Goal: Information Seeking & Learning: Learn about a topic

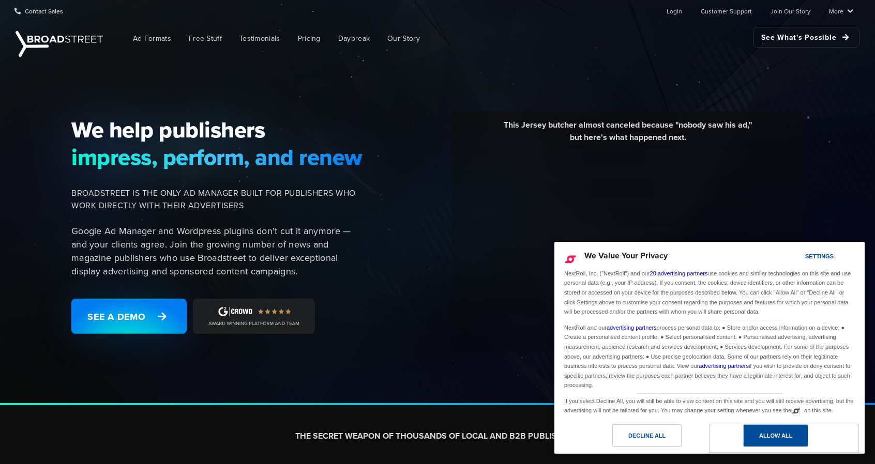
click at [759, 428] on div "Allow All" at bounding box center [775, 436] width 65 height 23
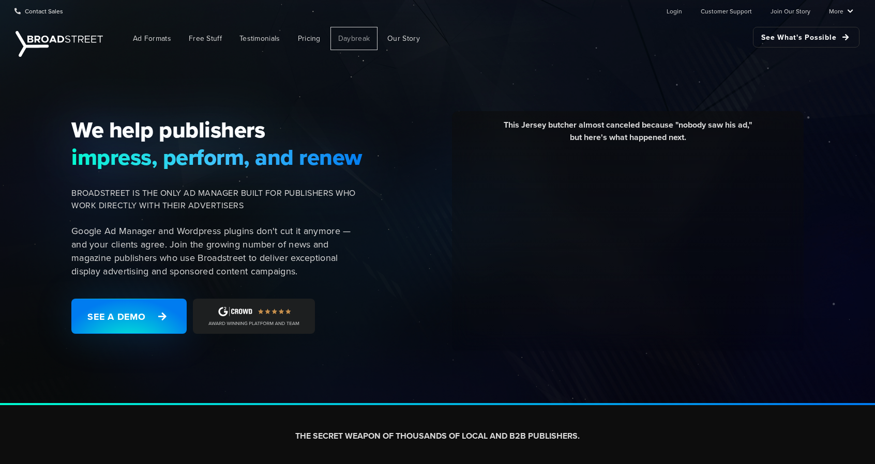
click at [338, 39] on span "Daybreak" at bounding box center [354, 38] width 32 height 11
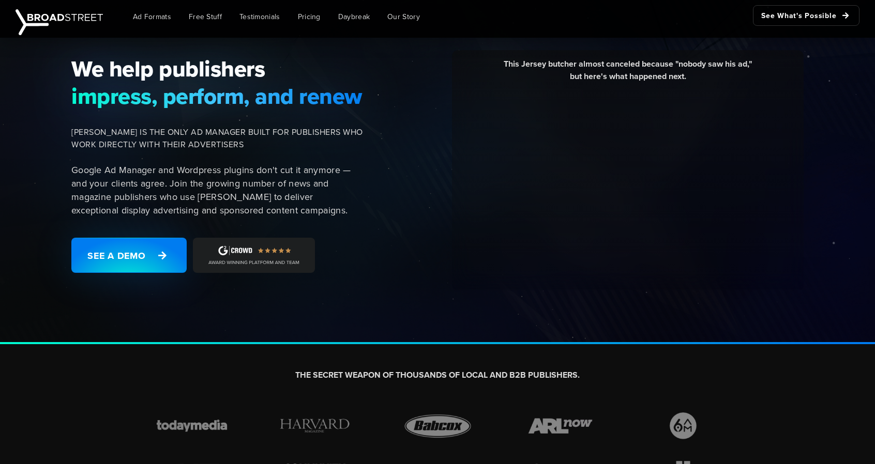
scroll to position [62, 0]
click at [174, 254] on link "See a Demo" at bounding box center [128, 254] width 115 height 35
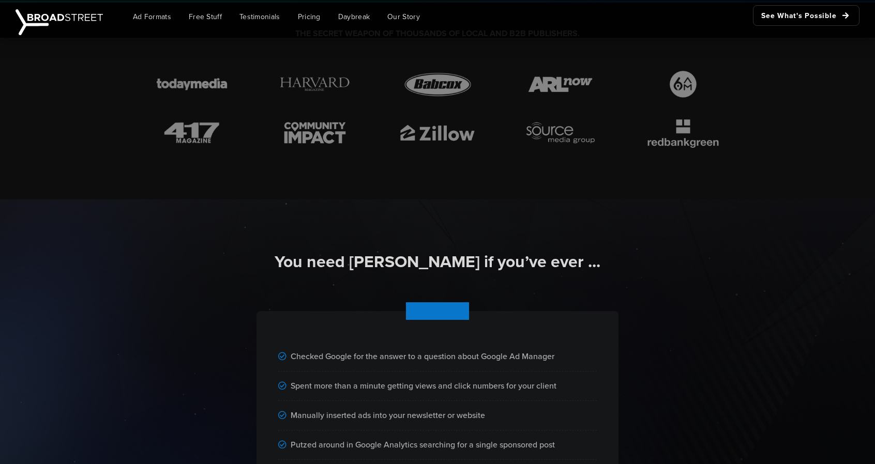
scroll to position [402, 0]
click at [684, 129] on img at bounding box center [683, 133] width 86 height 32
